Goal: Task Accomplishment & Management: Use online tool/utility

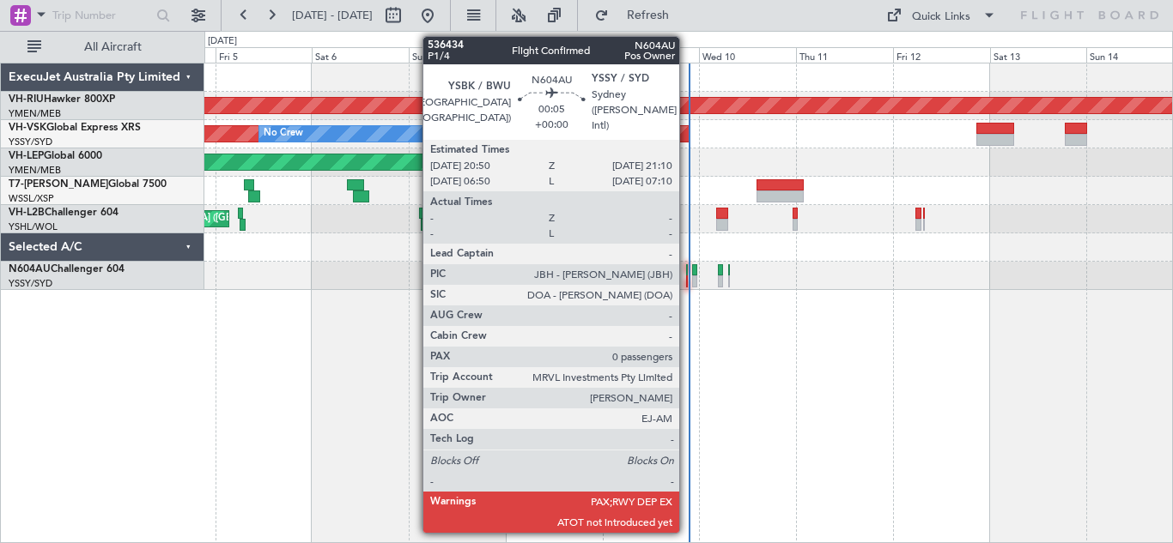
click at [687, 273] on div at bounding box center [687, 270] width 2 height 12
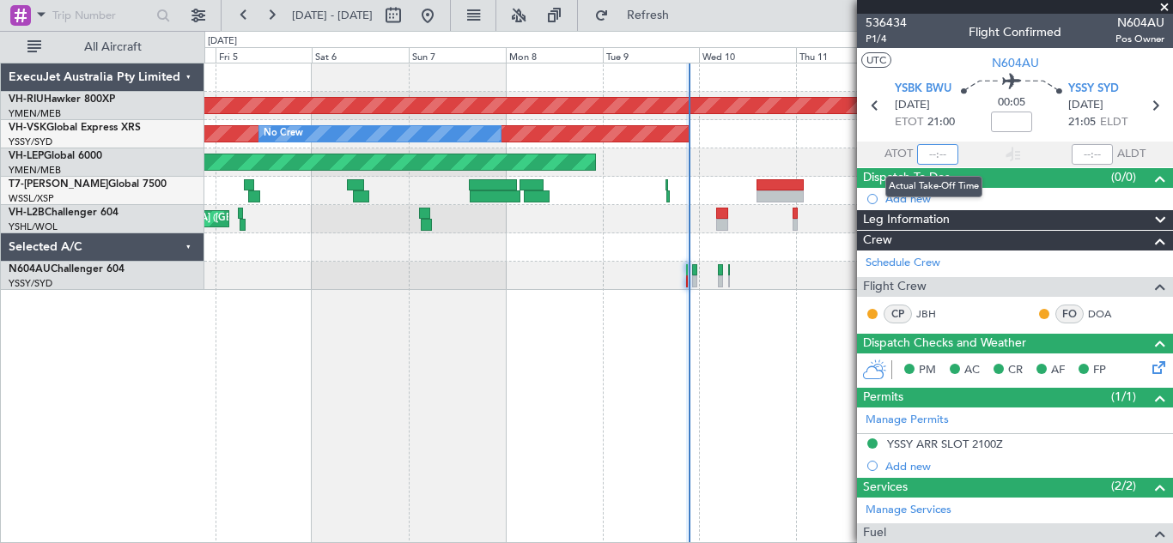
click at [924, 153] on input "text" at bounding box center [937, 154] width 41 height 21
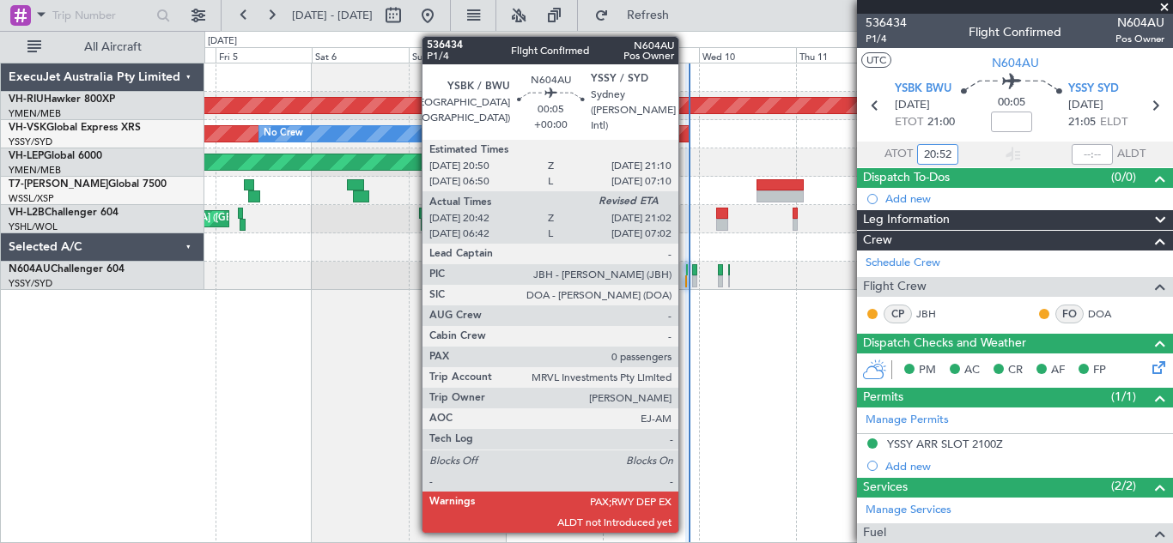
click at [686, 281] on div at bounding box center [686, 282] width 2 height 12
type input "20:52"
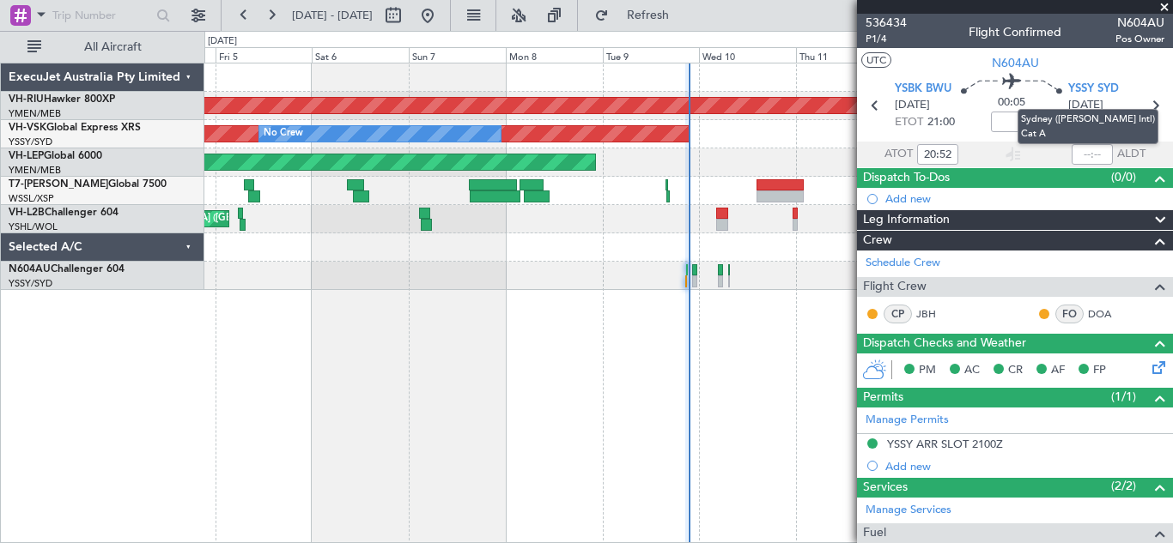
click at [1083, 151] on mat-tooltip-component "Sydney ([PERSON_NAME] Intl) Cat A" at bounding box center [1087, 126] width 165 height 59
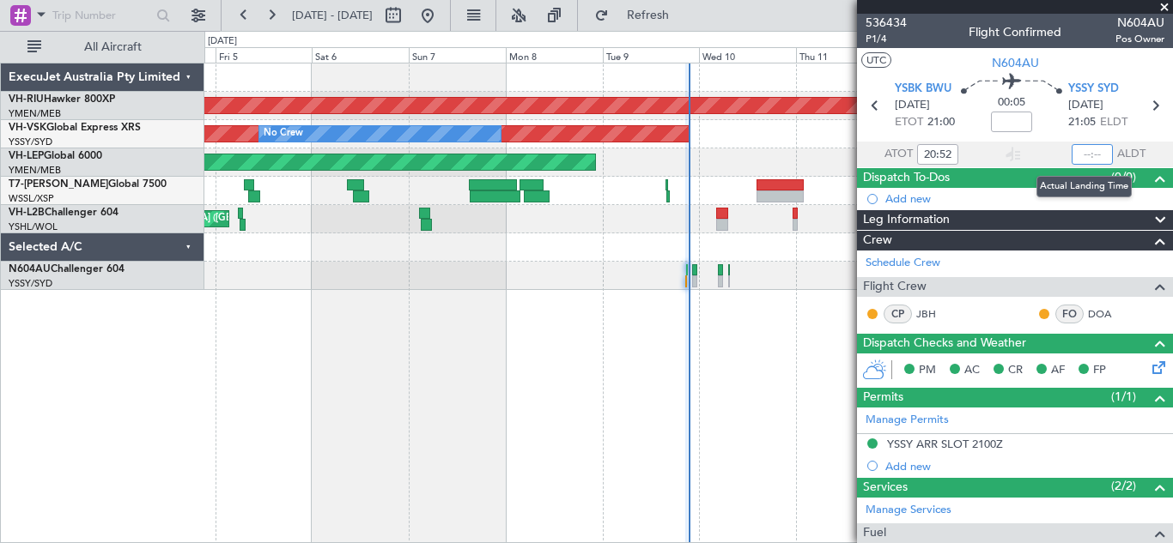
click at [1083, 151] on input "text" at bounding box center [1091, 154] width 41 height 21
type input "21:04"
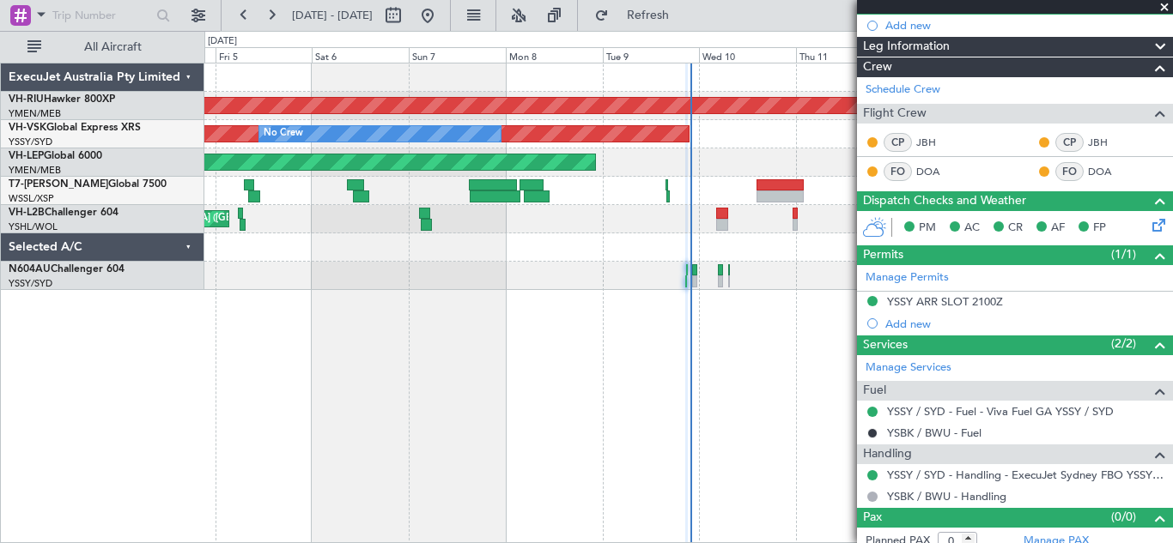
scroll to position [185, 0]
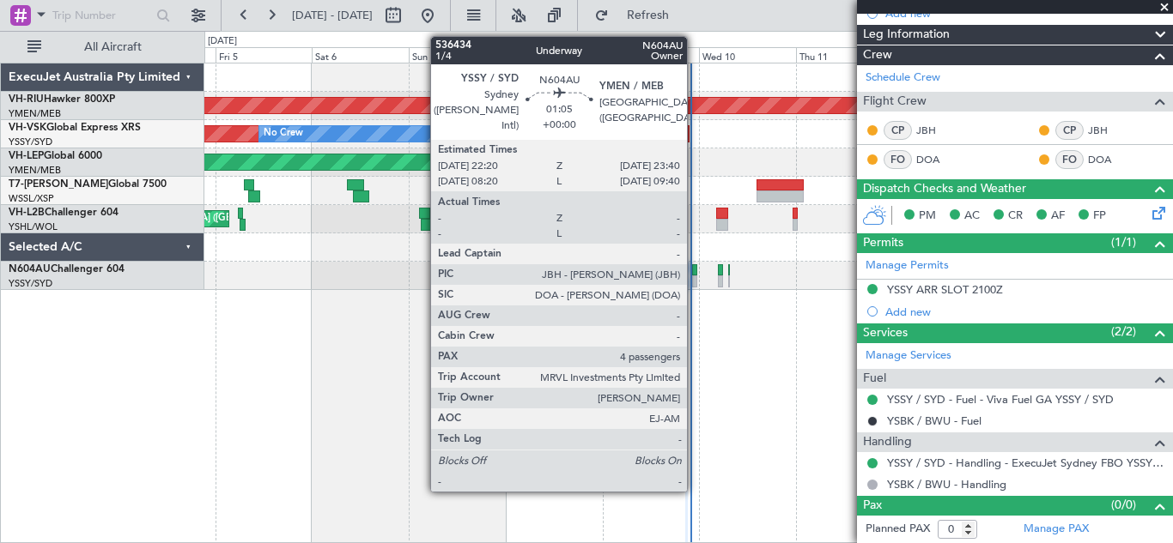
click at [695, 275] on div at bounding box center [695, 270] width 6 height 12
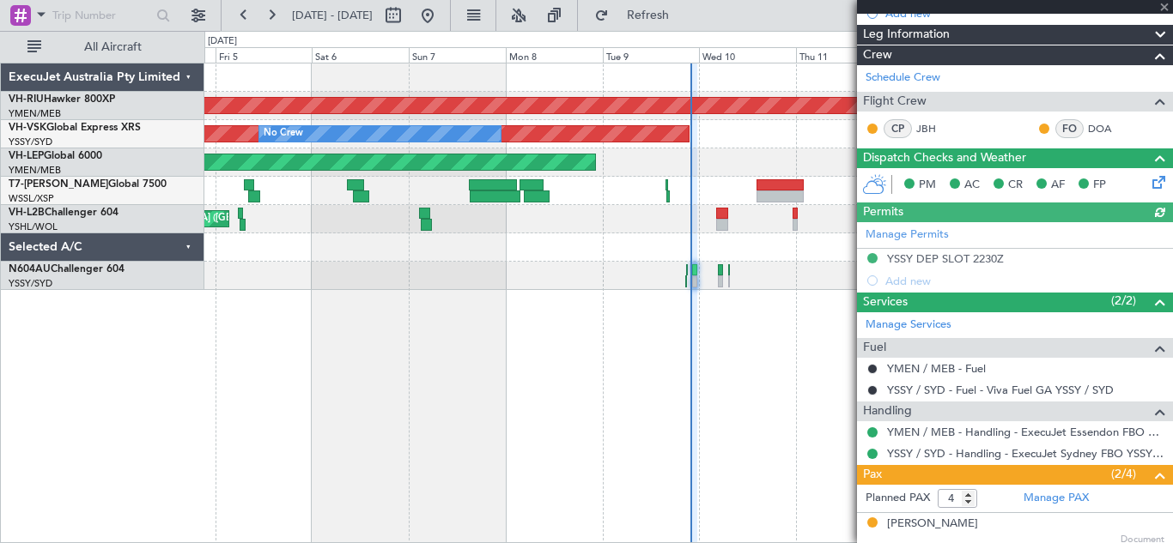
scroll to position [304, 0]
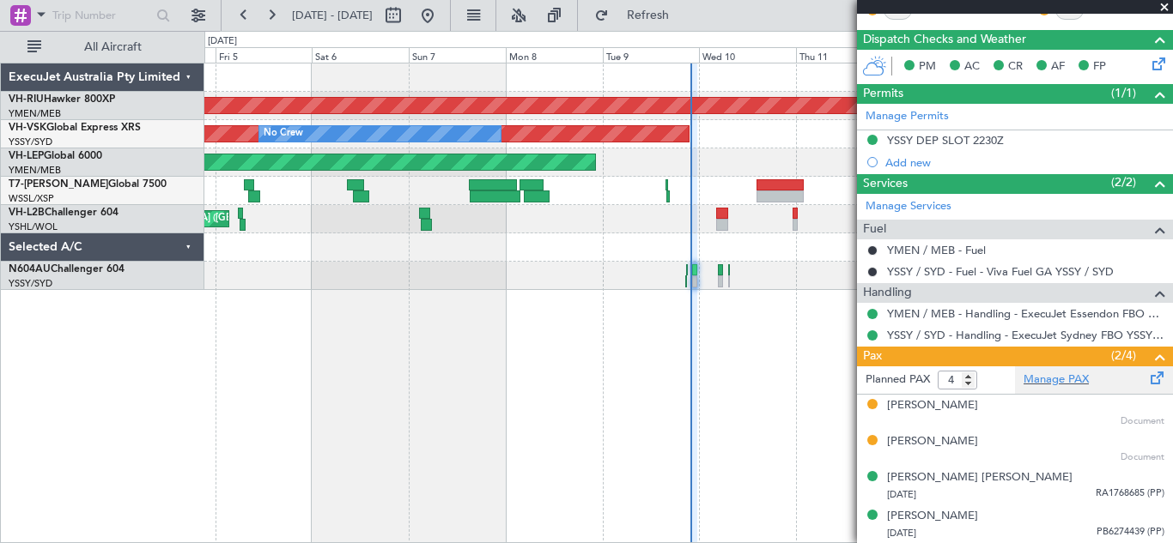
click at [1147, 379] on span at bounding box center [1157, 374] width 21 height 13
click at [684, 15] on span "Refresh" at bounding box center [648, 15] width 72 height 12
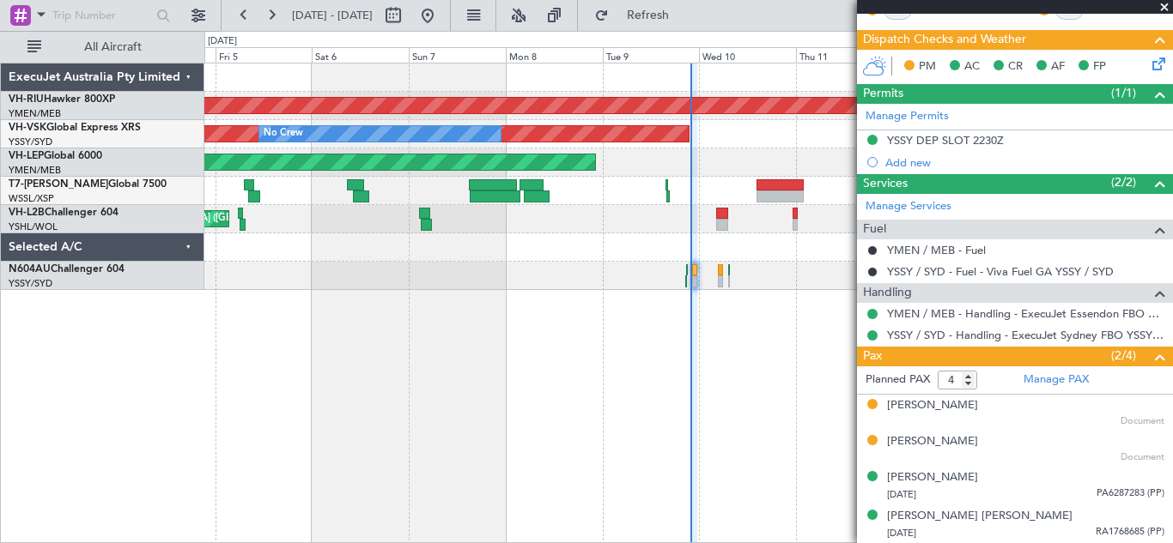
click at [1149, 62] on icon at bounding box center [1156, 61] width 14 height 14
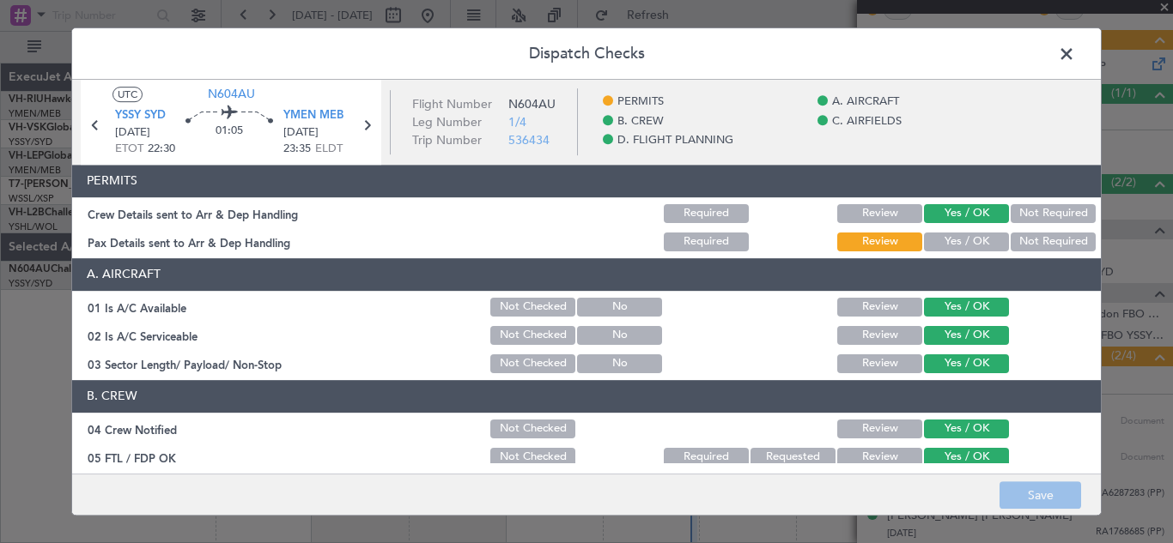
click at [870, 240] on button "Review" at bounding box center [879, 242] width 85 height 19
click at [953, 240] on button "Yes / OK" at bounding box center [966, 242] width 85 height 19
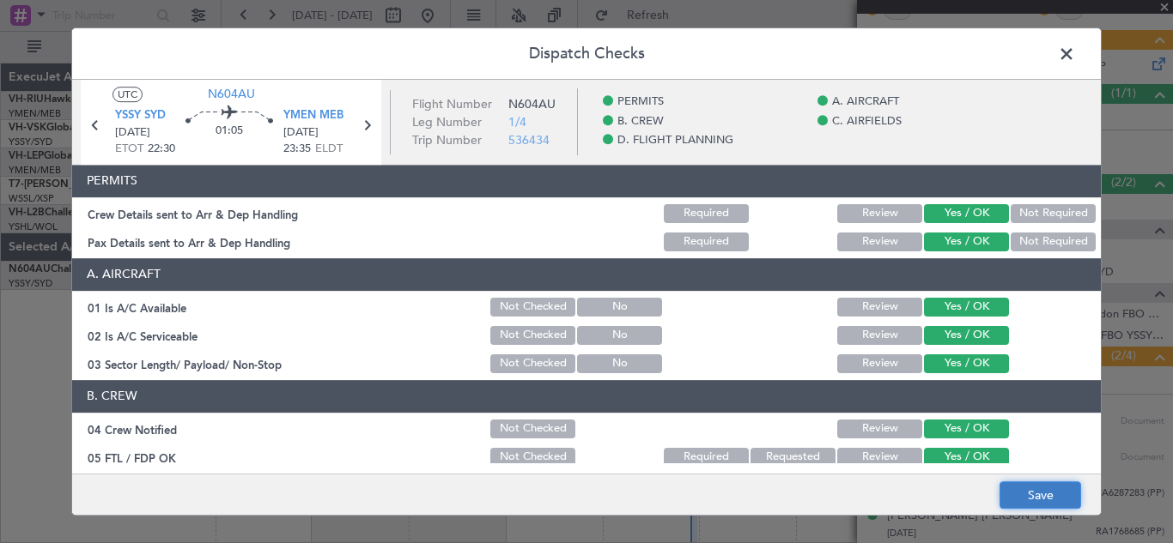
click at [1028, 497] on button "Save" at bounding box center [1040, 495] width 82 height 27
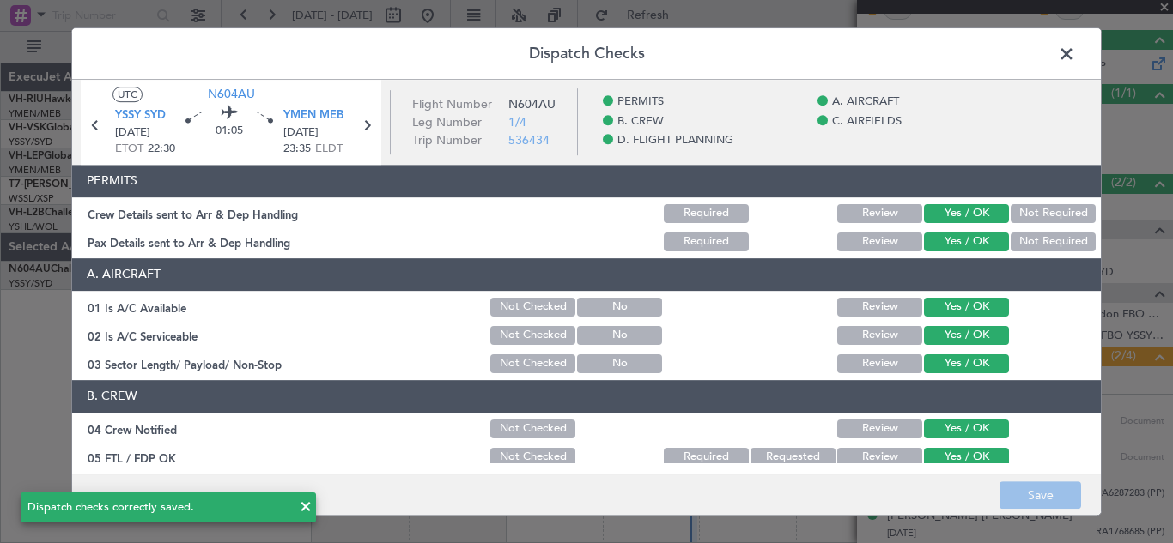
click at [1075, 54] on span at bounding box center [1075, 58] width 0 height 34
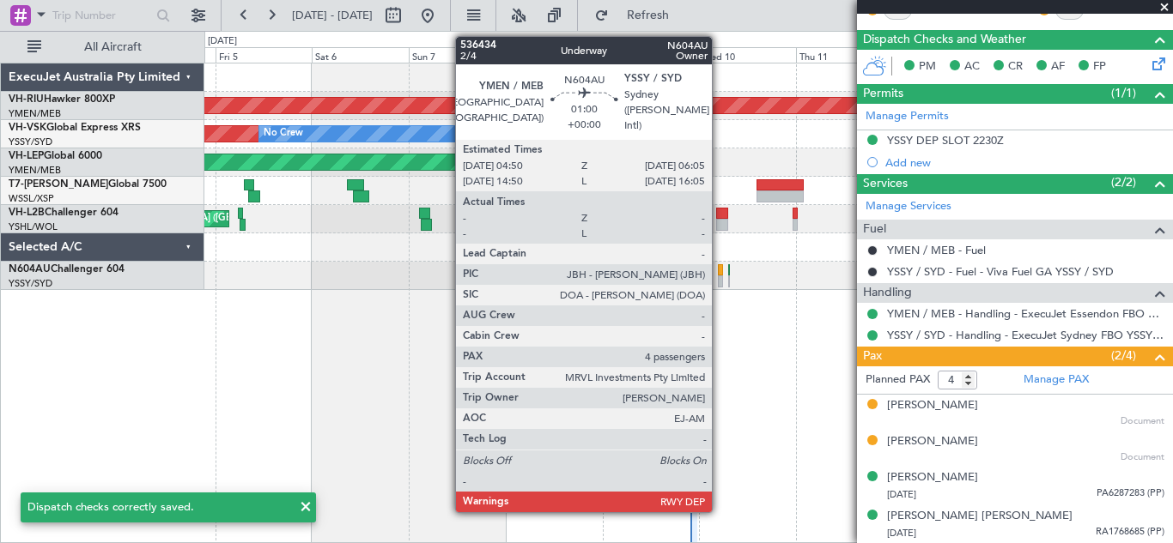
click at [719, 279] on div at bounding box center [720, 282] width 5 height 12
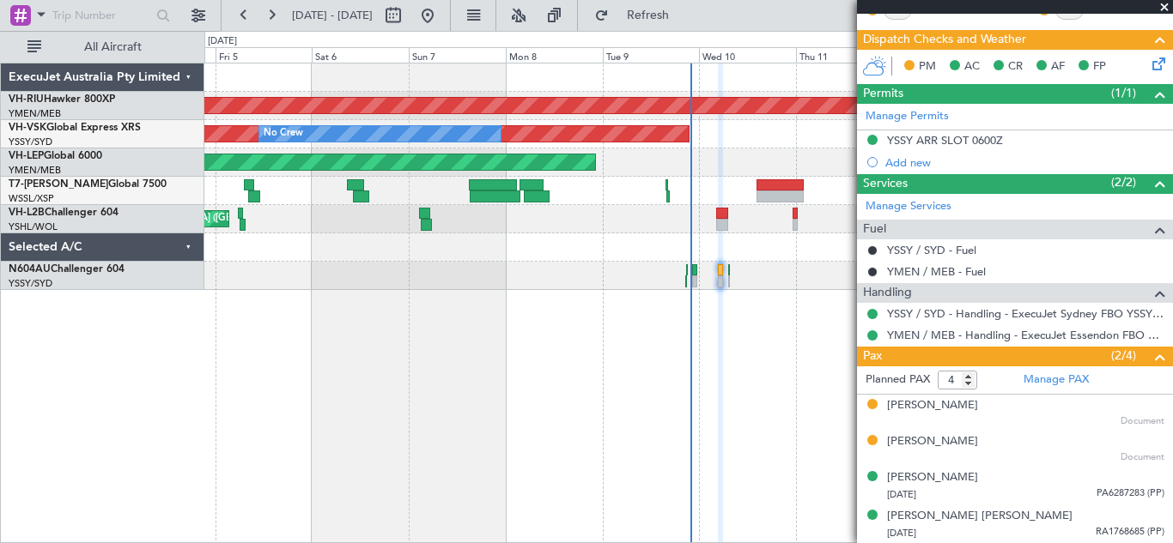
click at [1149, 64] on icon at bounding box center [1156, 61] width 14 height 14
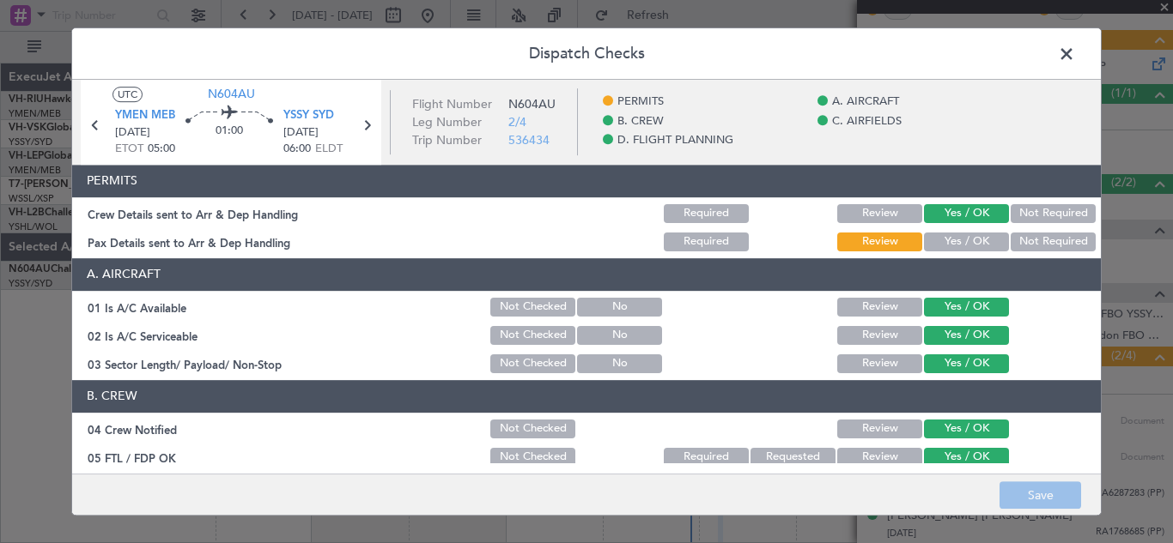
click at [962, 241] on button "Yes / OK" at bounding box center [966, 242] width 85 height 19
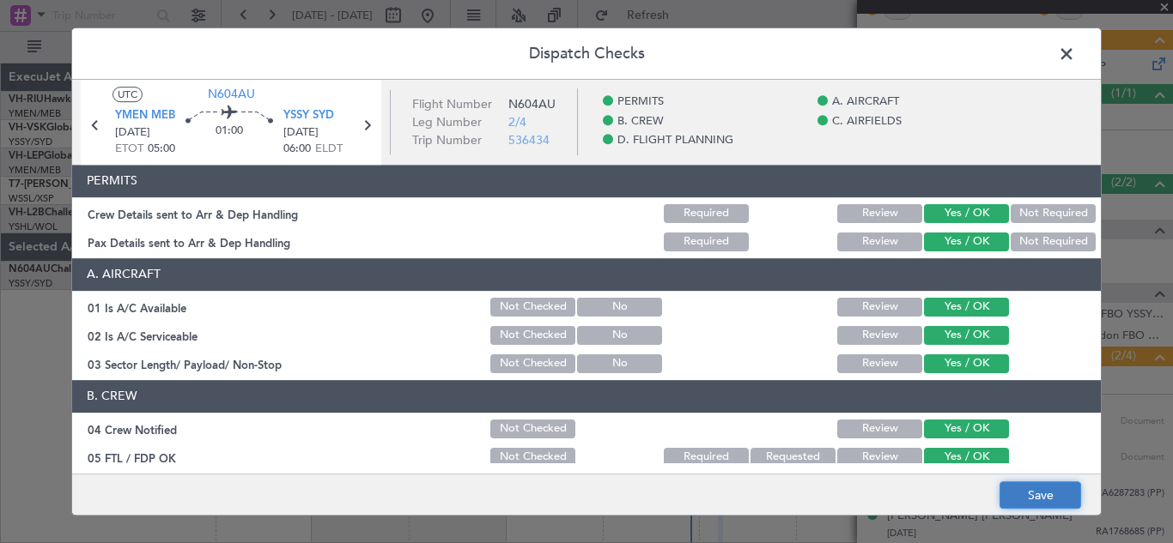
click at [1034, 494] on button "Save" at bounding box center [1040, 495] width 82 height 27
click at [1075, 55] on span at bounding box center [1075, 58] width 0 height 34
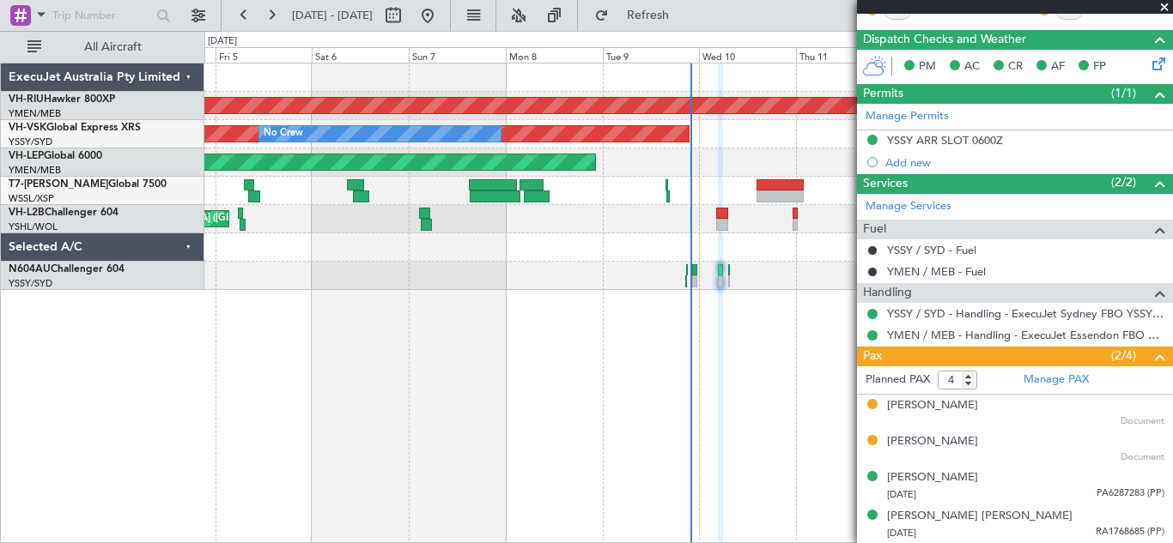
click at [1162, 9] on span at bounding box center [1164, 7] width 17 height 15
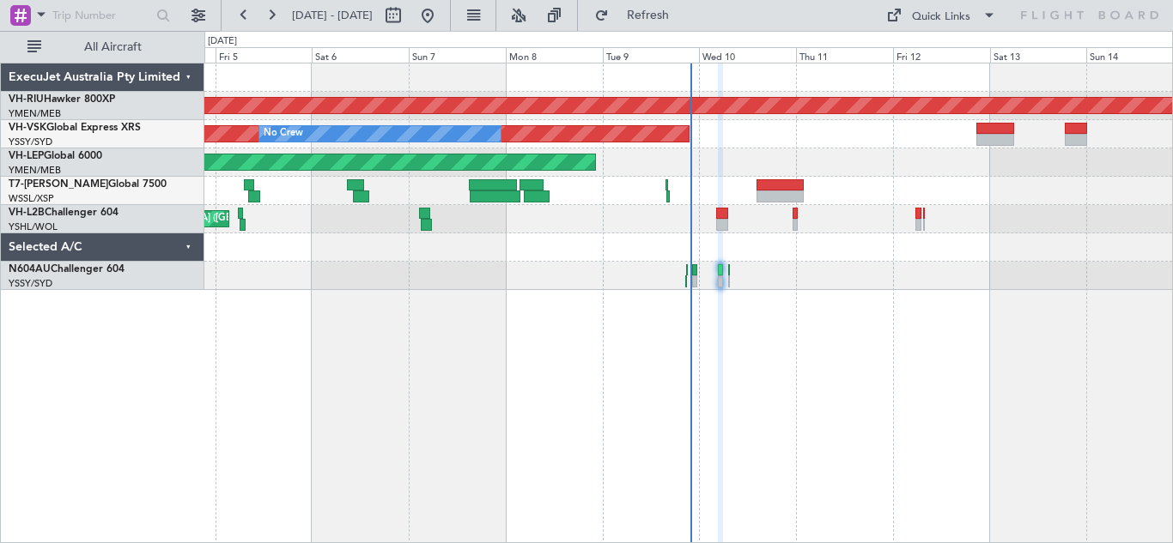
type input "0"
